Goal: Find specific fact: Find specific fact

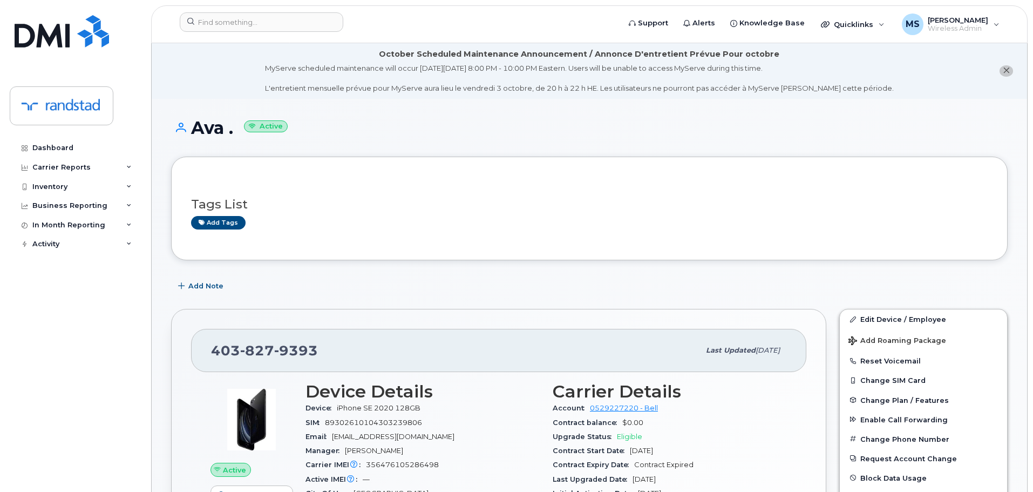
scroll to position [162, 0]
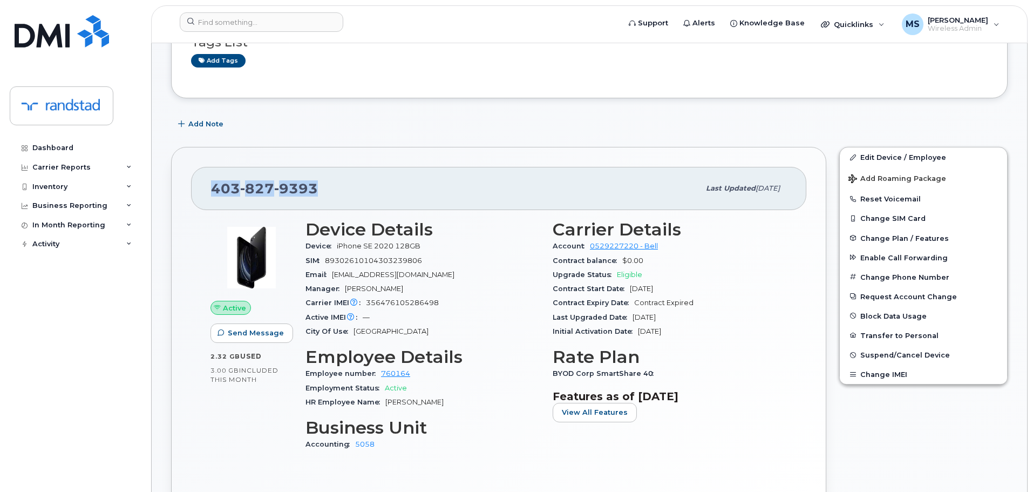
click at [316, 184] on span "9393" at bounding box center [296, 188] width 44 height 16
drag, startPoint x: 318, startPoint y: 188, endPoint x: 208, endPoint y: 193, distance: 110.8
click at [208, 193] on div "[PHONE_NUMBER] Last updated [DATE]" at bounding box center [498, 188] width 615 height 43
copy span "[PHONE_NUMBER]"
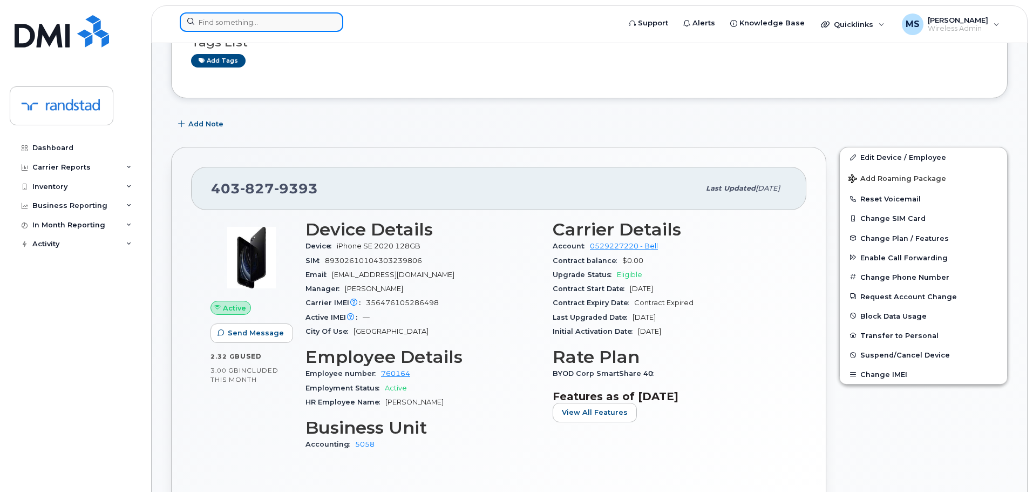
click at [261, 26] on input at bounding box center [262, 21] width 164 height 19
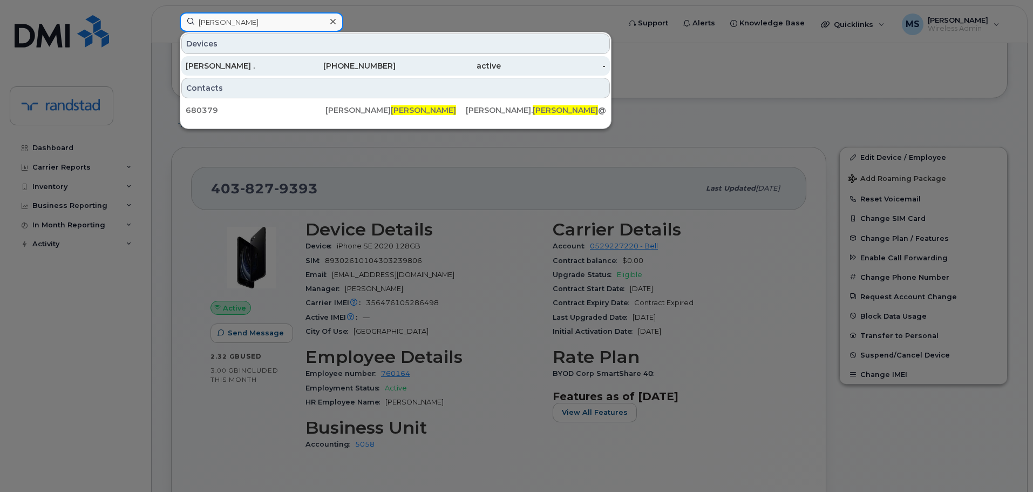
type input "[PERSON_NAME]"
click at [228, 65] on div "[PERSON_NAME] ." at bounding box center [238, 65] width 105 height 11
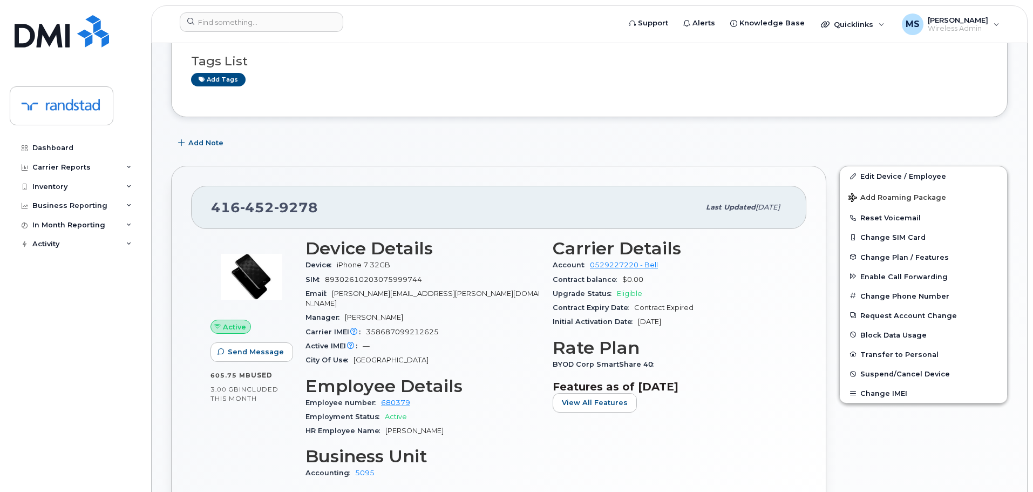
scroll to position [162, 0]
